Goal: Information Seeking & Learning: Understand process/instructions

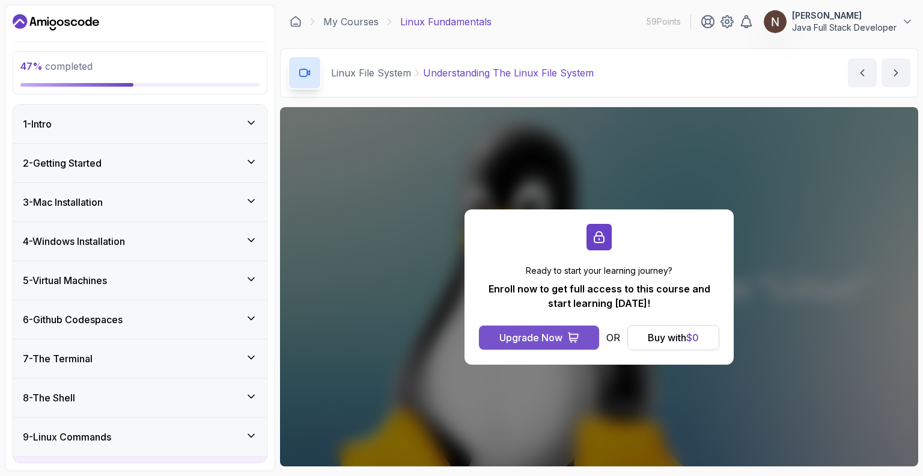
click at [548, 334] on div "Upgrade Now" at bounding box center [531, 337] width 63 height 14
click at [837, 23] on p "Java Full Stack Developer" at bounding box center [844, 28] width 105 height 12
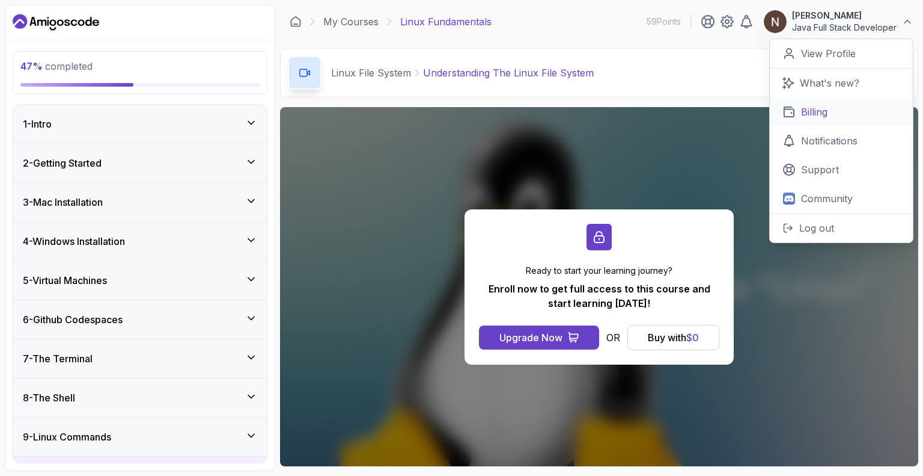
click at [812, 103] on link "Billing" at bounding box center [841, 111] width 143 height 29
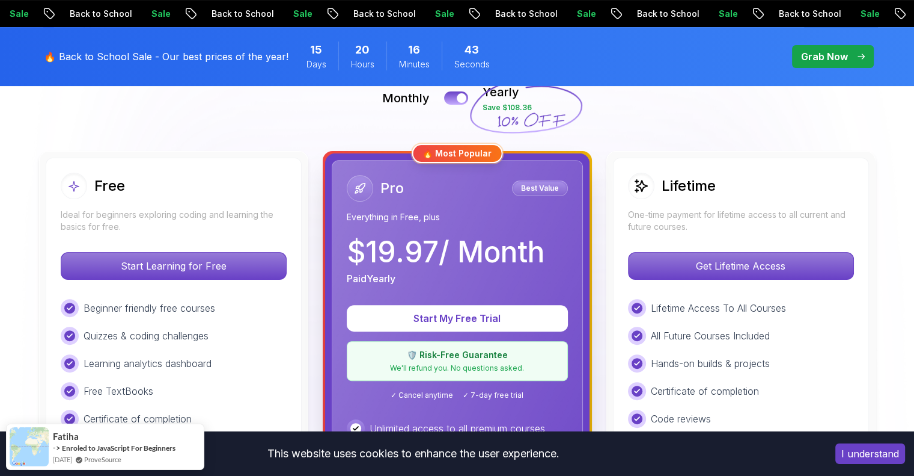
scroll to position [236, 0]
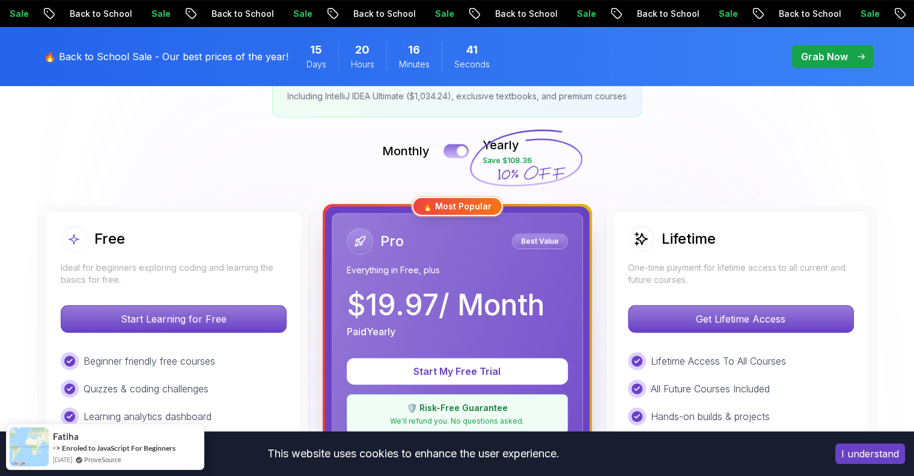
click at [447, 149] on button at bounding box center [456, 151] width 25 height 14
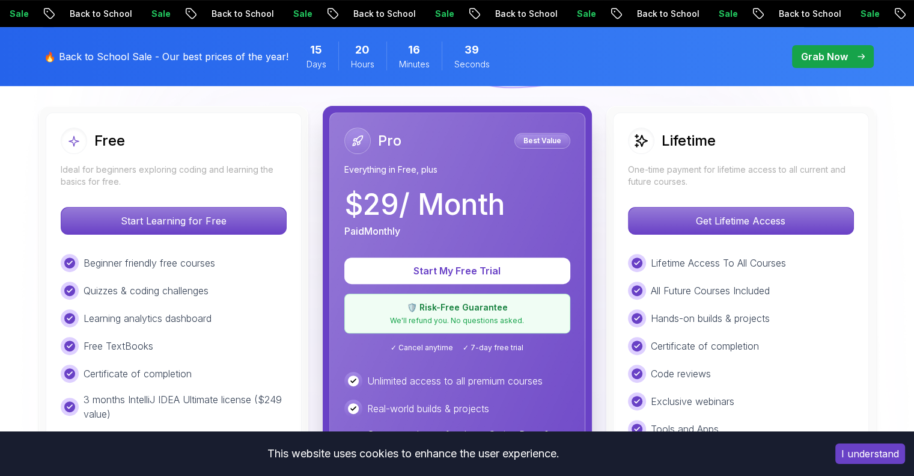
scroll to position [334, 0]
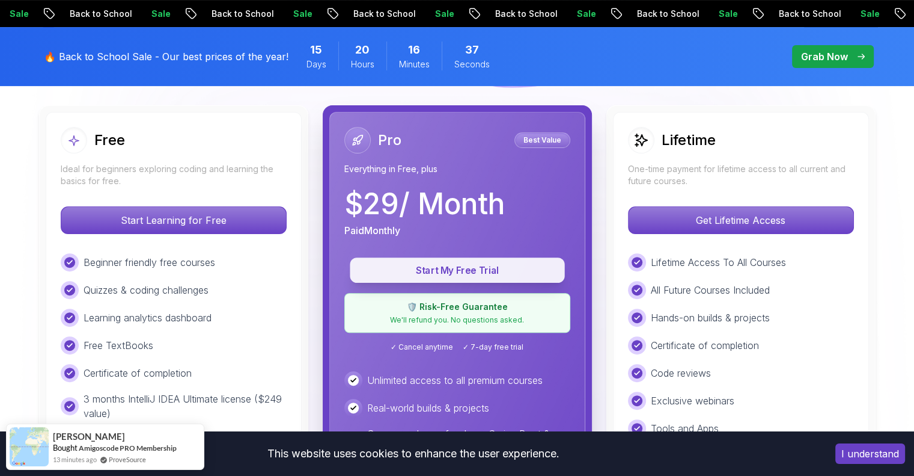
click at [461, 267] on p "Start My Free Trial" at bounding box center [458, 270] width 188 height 14
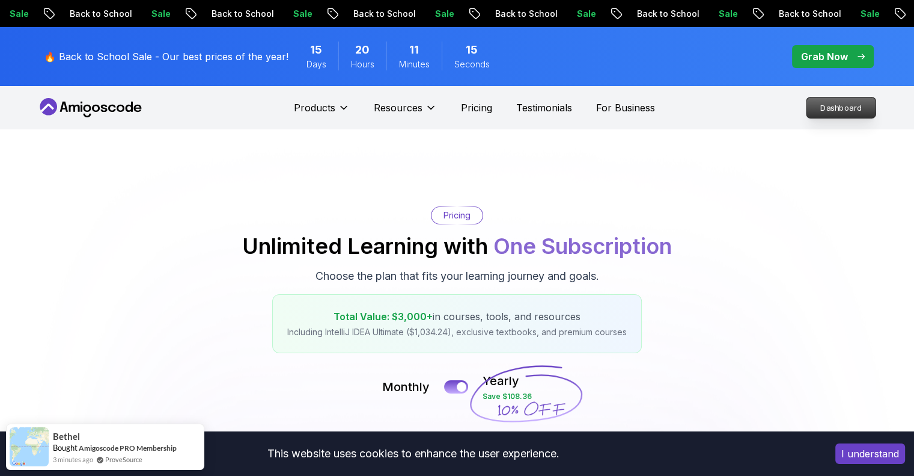
click at [822, 112] on p "Dashboard" at bounding box center [841, 107] width 69 height 20
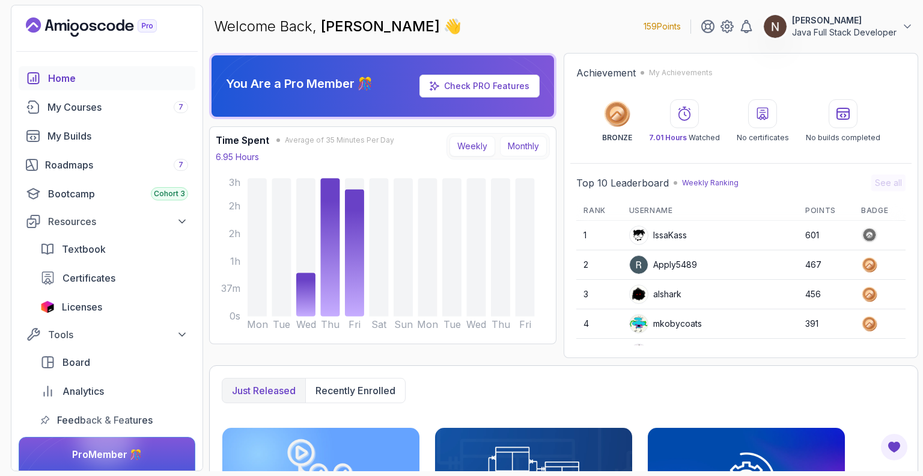
click at [527, 153] on button "Monthly" at bounding box center [523, 146] width 47 height 20
click at [477, 143] on button "Weekly" at bounding box center [473, 146] width 46 height 20
click at [515, 149] on button "Monthly" at bounding box center [523, 146] width 47 height 20
click at [477, 140] on button "Weekly" at bounding box center [473, 146] width 46 height 20
click at [115, 163] on div "Roadmaps 7" at bounding box center [116, 165] width 143 height 14
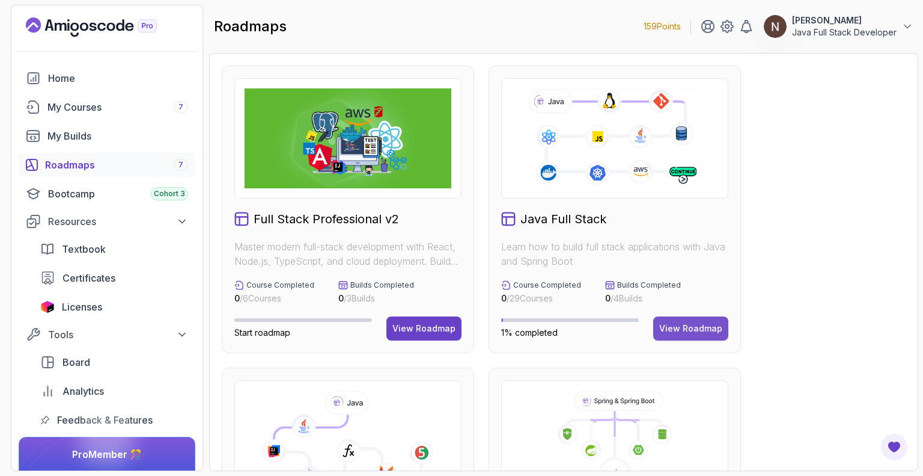
click at [684, 326] on div "View Roadmap" at bounding box center [691, 328] width 63 height 12
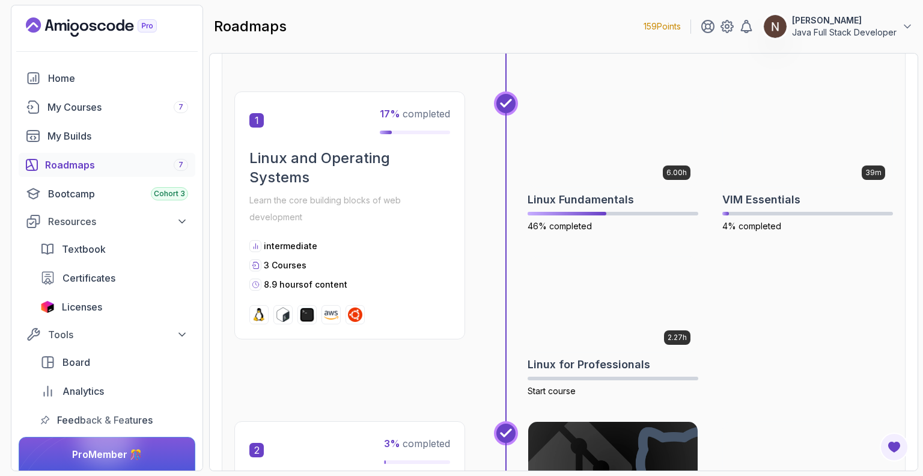
scroll to position [225, 0]
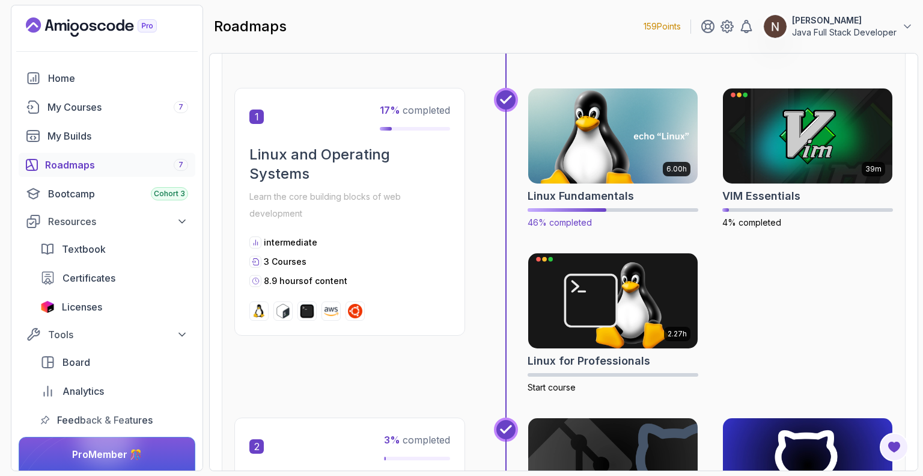
click at [657, 179] on img at bounding box center [613, 136] width 178 height 100
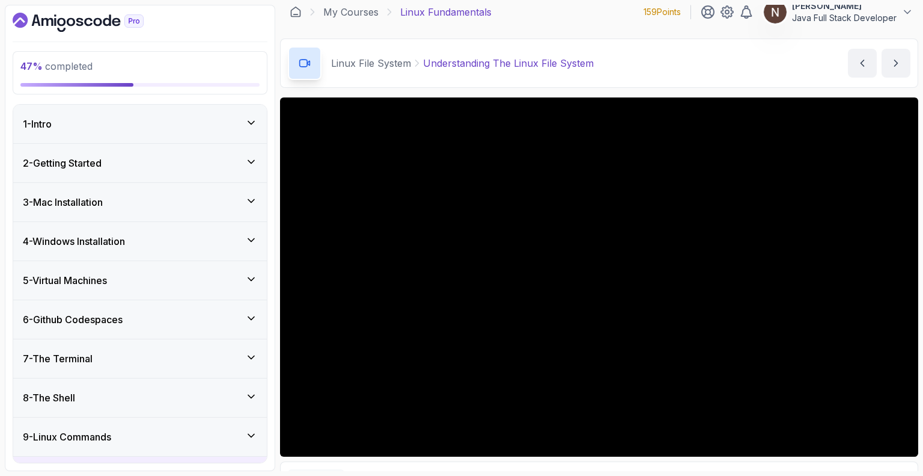
scroll to position [11, 0]
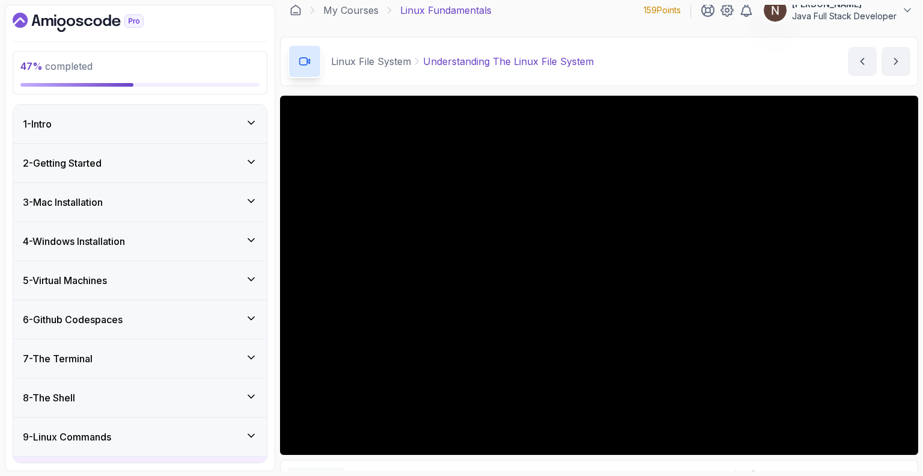
click at [120, 239] on h3 "4 - Windows Installation" at bounding box center [74, 241] width 102 height 14
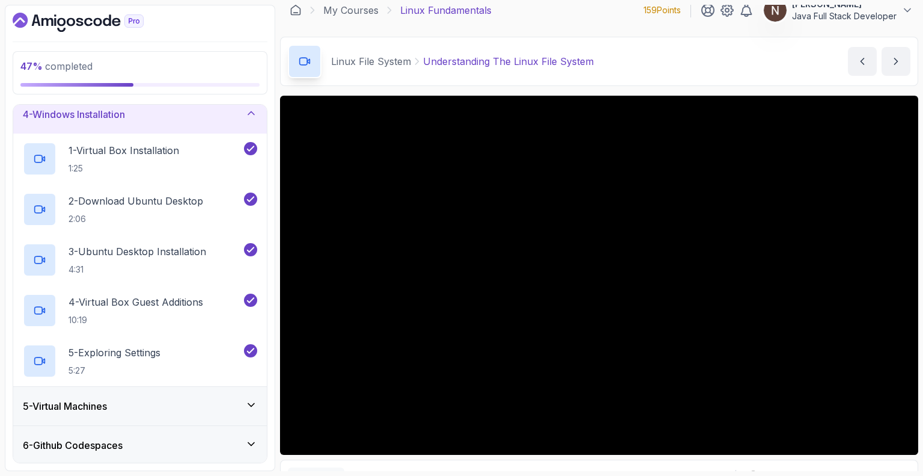
scroll to position [123, 0]
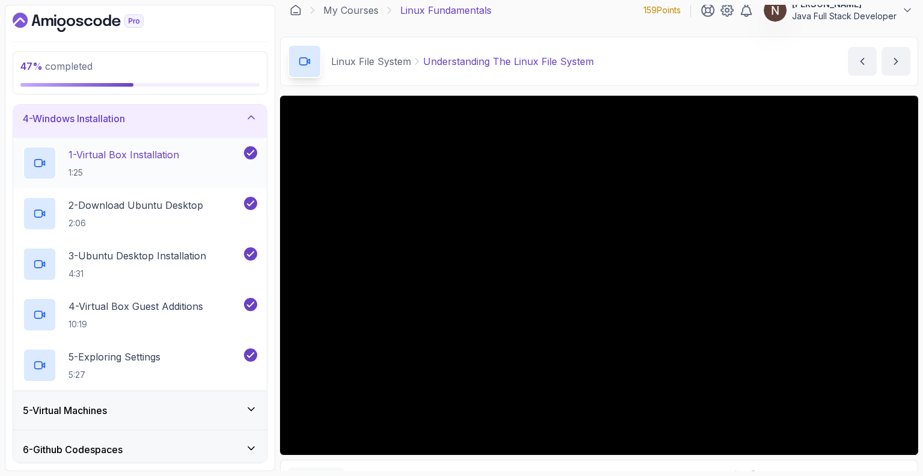
click at [134, 153] on p "1 - Virtual Box Installation" at bounding box center [124, 154] width 111 height 14
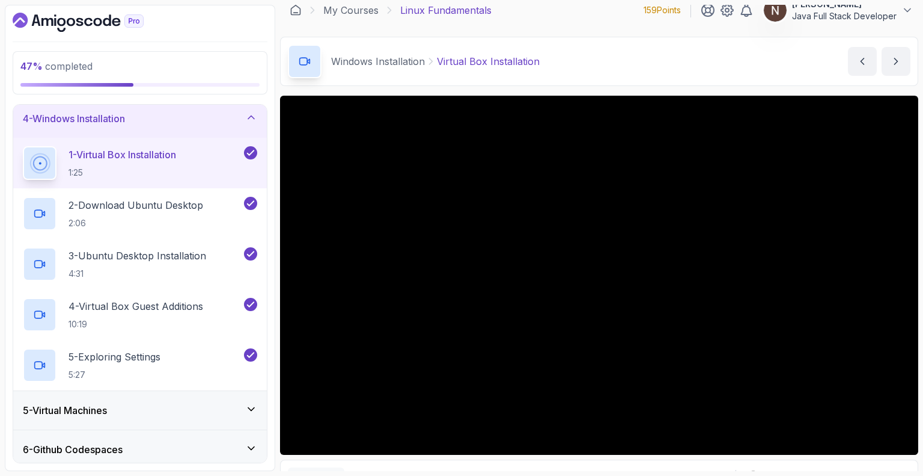
scroll to position [186, 0]
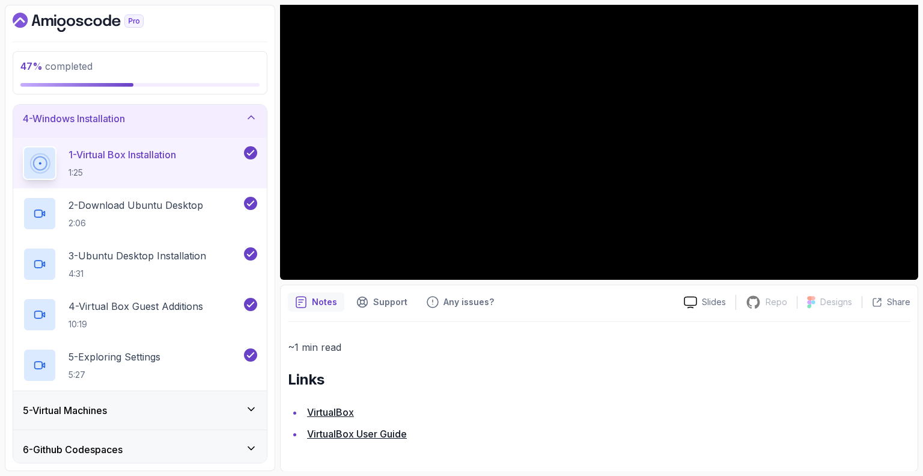
click at [337, 409] on link "VirtualBox" at bounding box center [330, 412] width 47 height 12
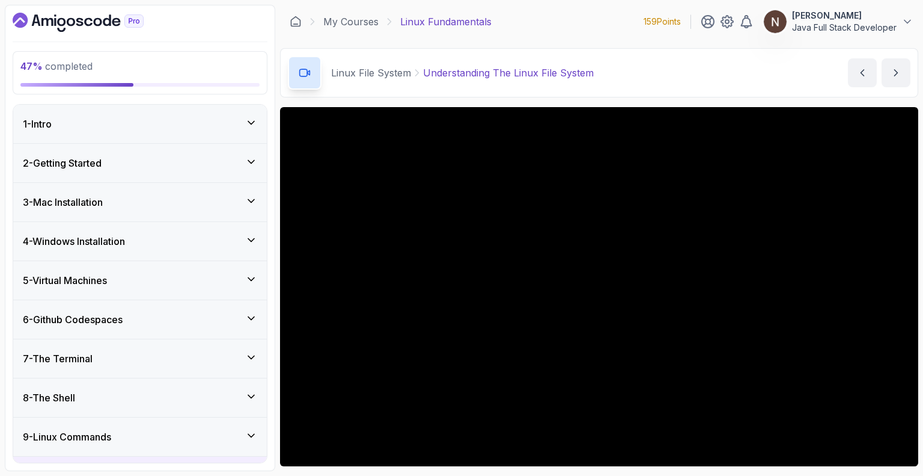
click at [117, 240] on h3 "4 - Windows Installation" at bounding box center [74, 241] width 102 height 14
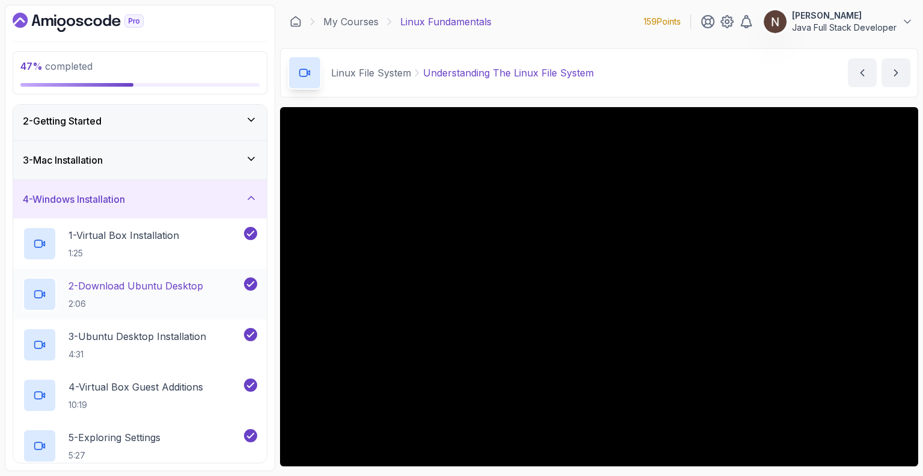
scroll to position [40, 0]
click at [159, 289] on p "2 - Download Ubuntu Desktop" at bounding box center [136, 287] width 135 height 14
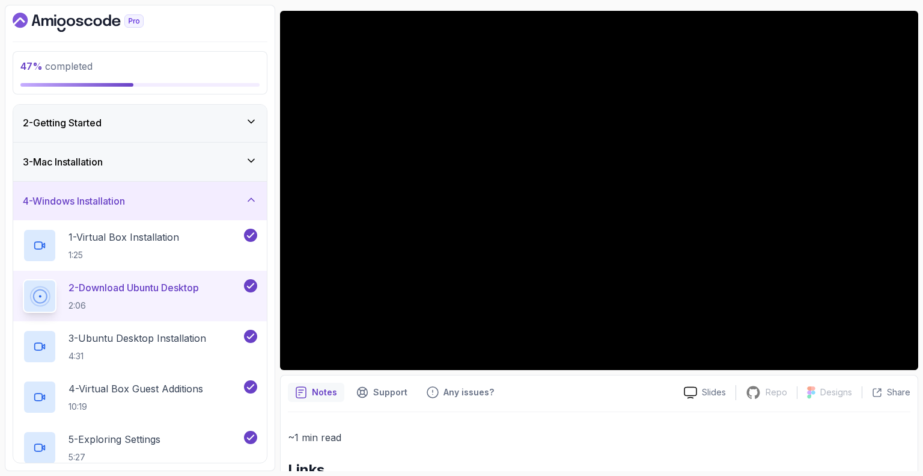
scroll to position [100, 0]
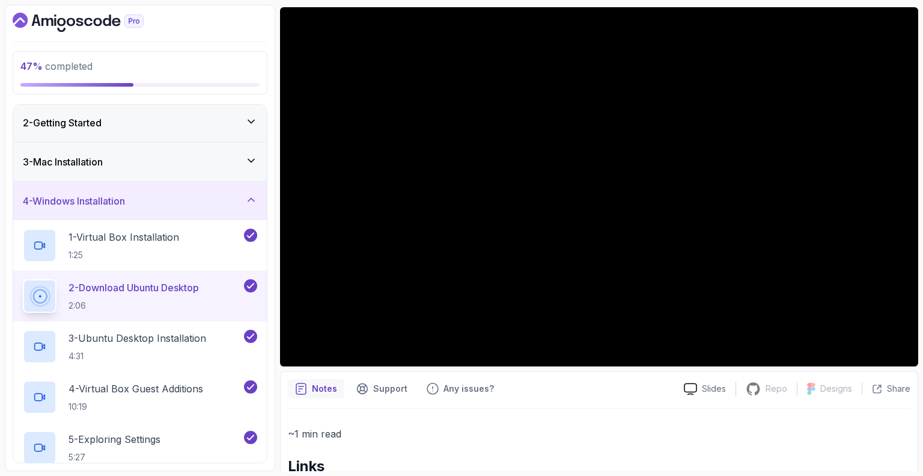
click at [23, 279] on button "2 - Download Ubuntu Desktop 2:06" at bounding box center [140, 296] width 234 height 34
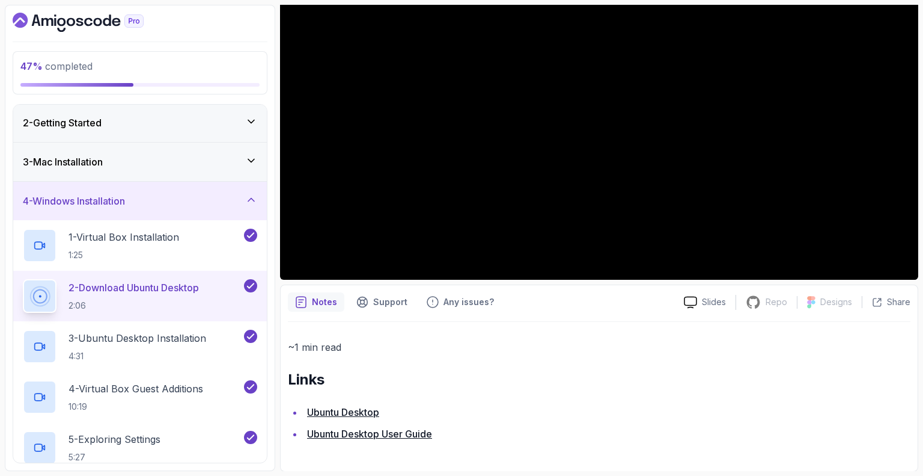
click at [341, 409] on link "Ubuntu Desktop" at bounding box center [343, 412] width 72 height 12
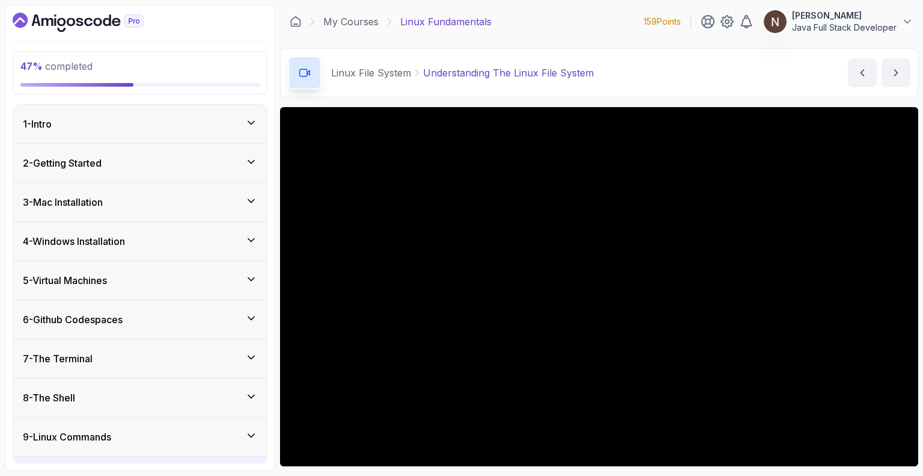
click at [106, 234] on h3 "4 - Windows Installation" at bounding box center [74, 241] width 102 height 14
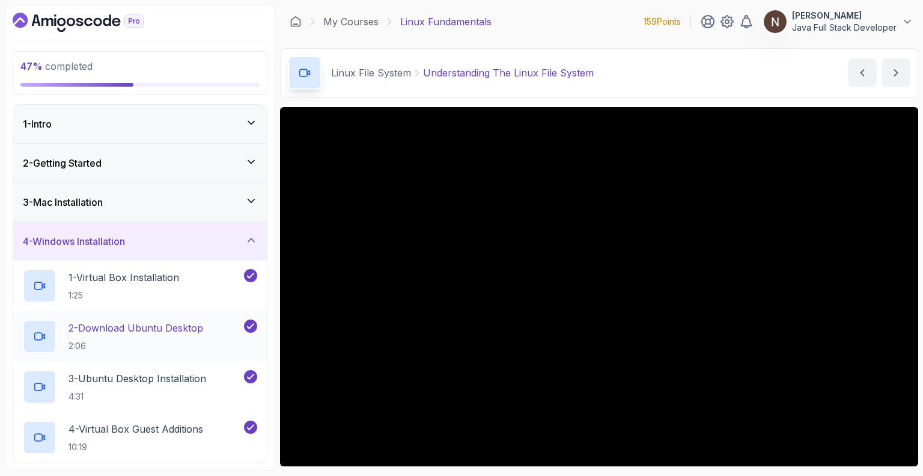
click at [132, 319] on div "2 - Download Ubuntu Desktop 2:06" at bounding box center [132, 336] width 219 height 34
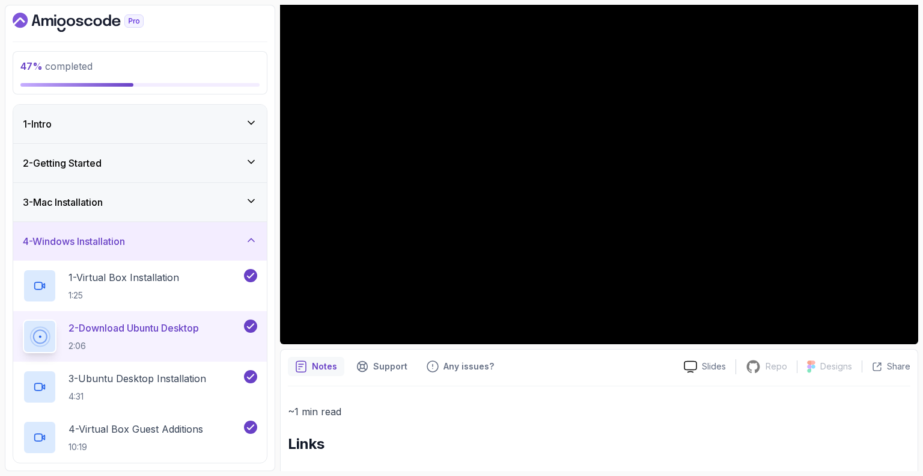
scroll to position [125, 0]
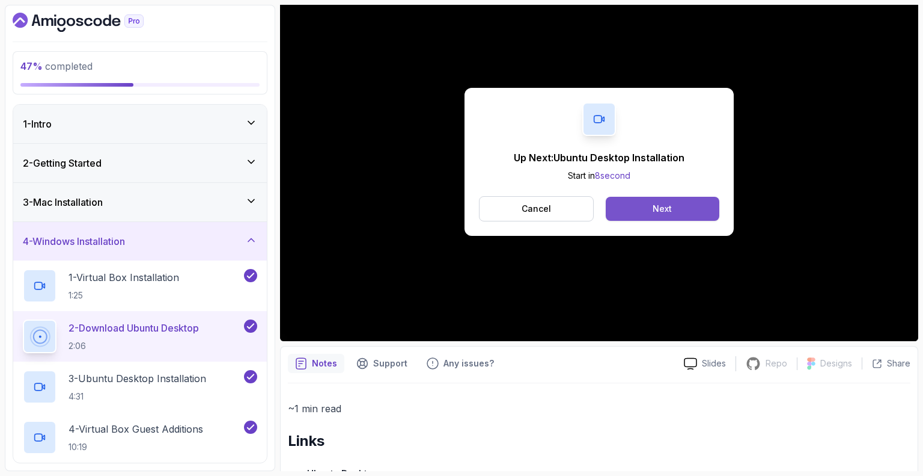
click at [676, 204] on button "Next" at bounding box center [663, 209] width 114 height 24
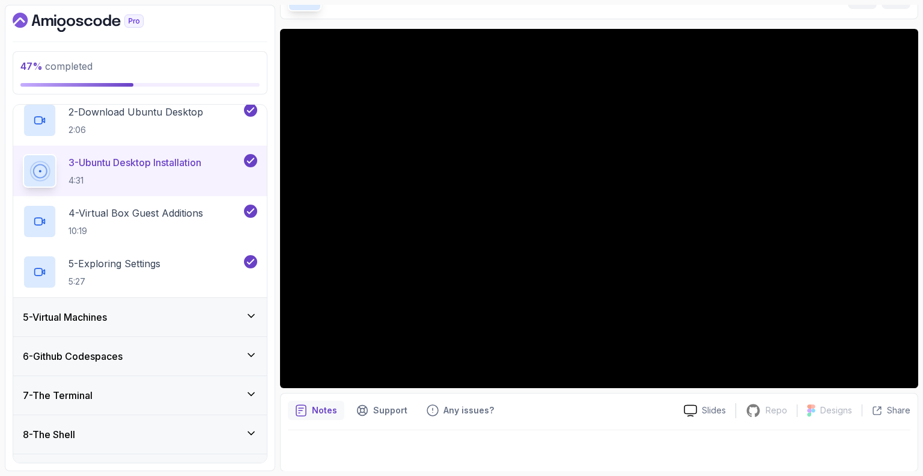
scroll to position [216, 0]
click at [144, 205] on p "4 - Virtual Box Guest Additions" at bounding box center [136, 212] width 135 height 14
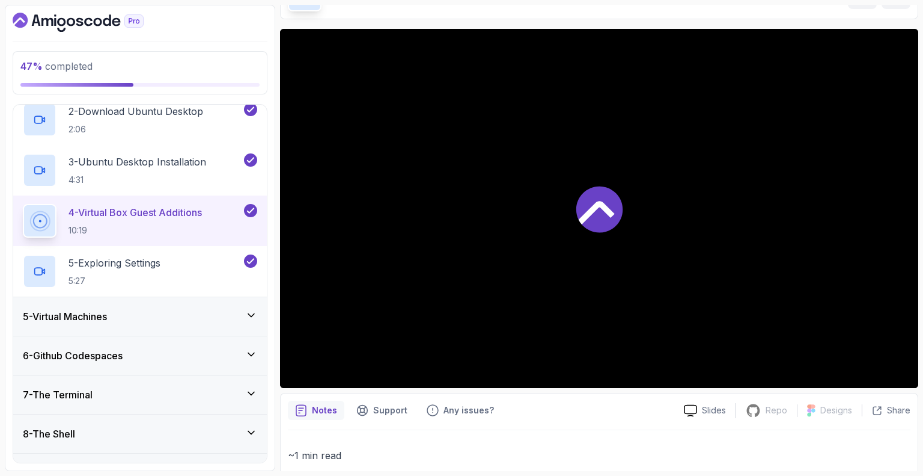
scroll to position [125, 0]
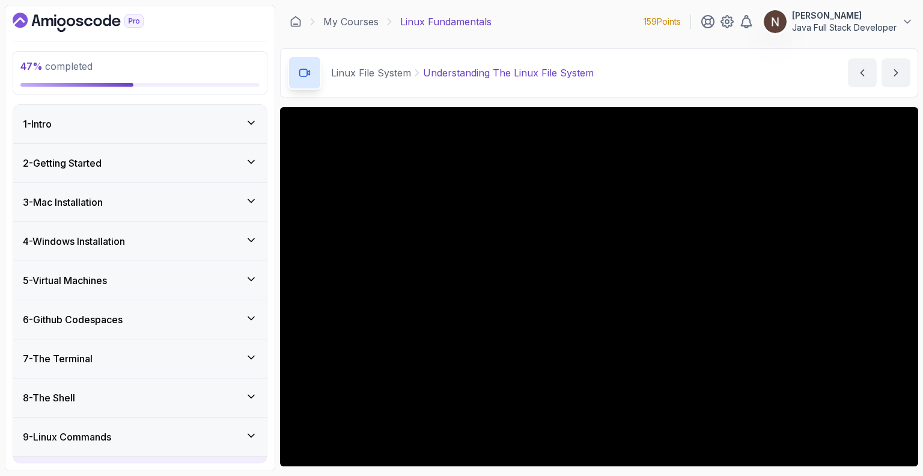
click at [111, 240] on h3 "4 - Windows Installation" at bounding box center [74, 241] width 102 height 14
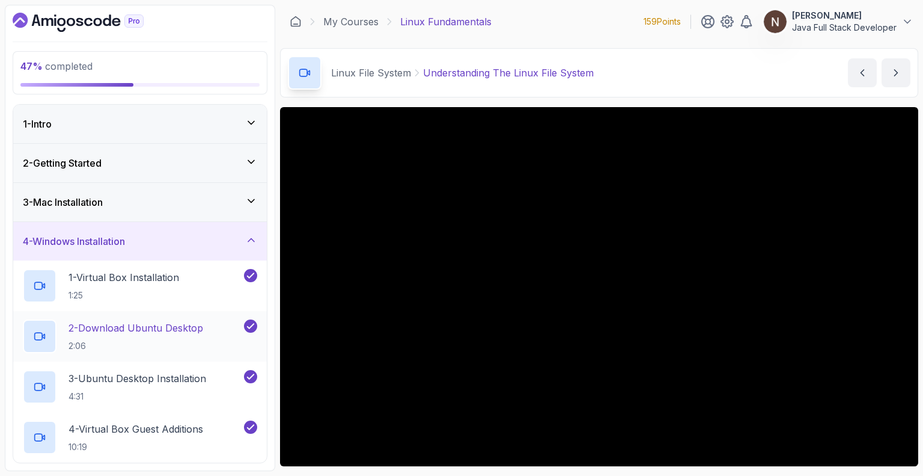
click at [125, 326] on p "2 - Download Ubuntu Desktop" at bounding box center [136, 327] width 135 height 14
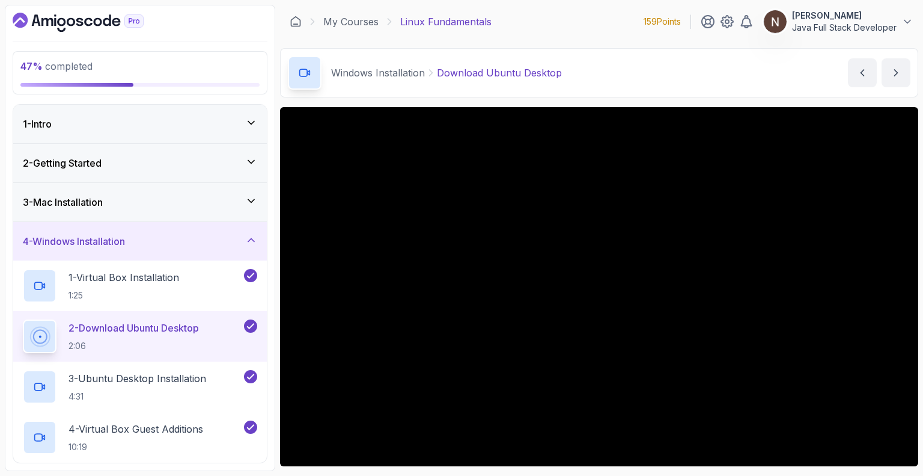
scroll to position [186, 0]
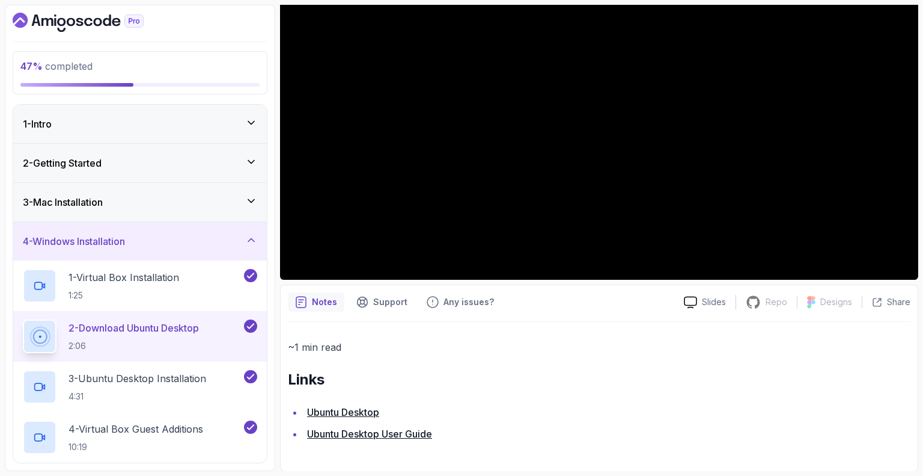
click at [335, 412] on link "Ubuntu Desktop" at bounding box center [343, 412] width 72 height 12
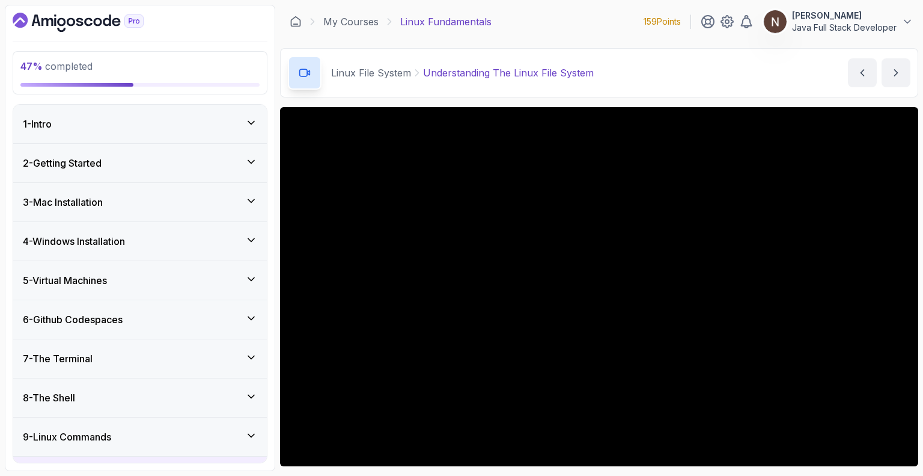
click at [106, 236] on h3 "4 - Windows Installation" at bounding box center [74, 241] width 102 height 14
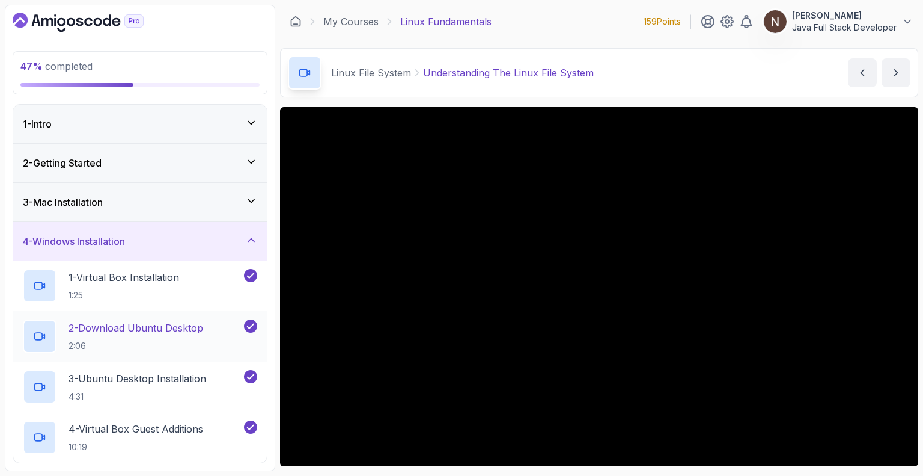
click at [141, 323] on p "2 - Download Ubuntu Desktop" at bounding box center [136, 327] width 135 height 14
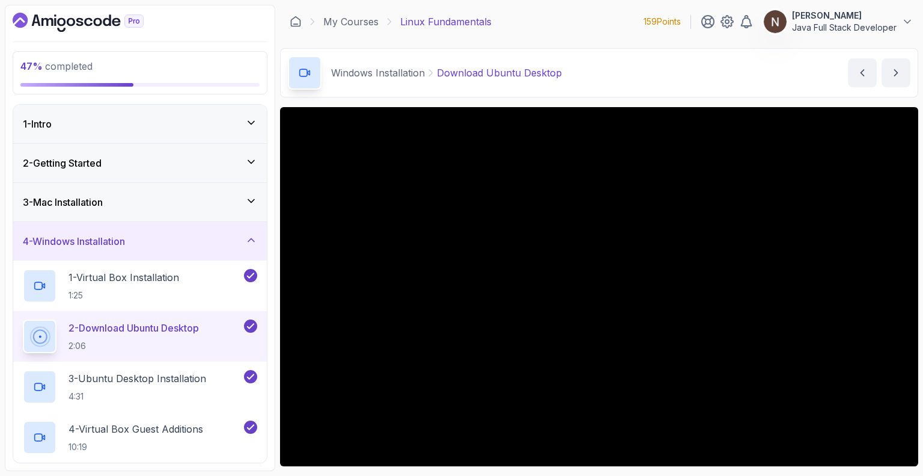
scroll to position [186, 0]
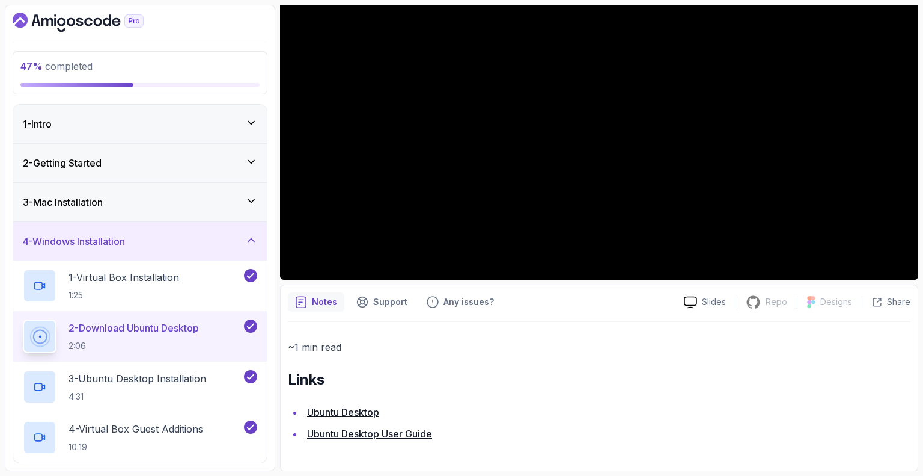
click at [349, 413] on link "Ubuntu Desktop" at bounding box center [343, 412] width 72 height 12
